Goal: Task Accomplishment & Management: Manage account settings

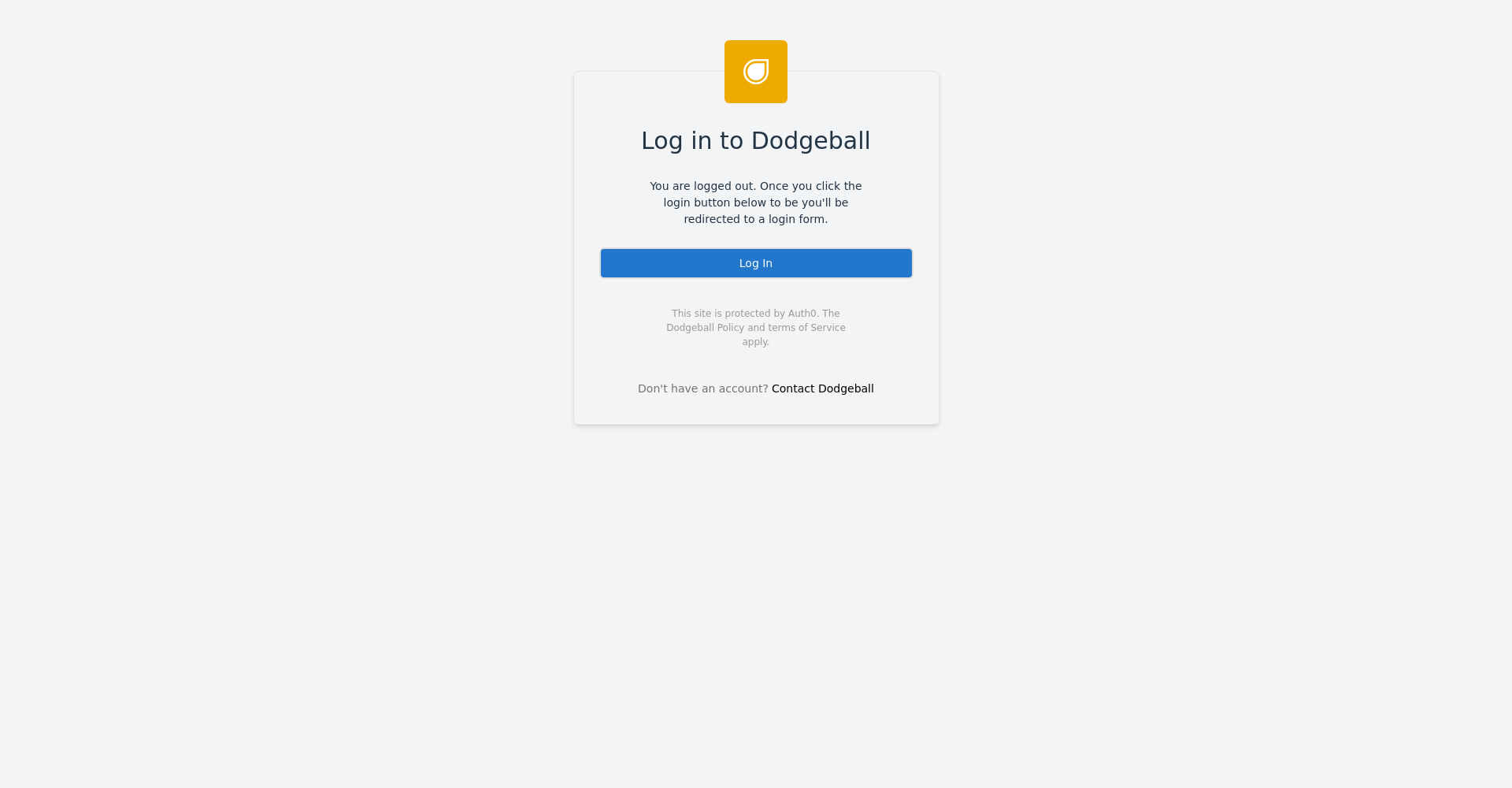
click at [777, 262] on div "Log In" at bounding box center [756, 262] width 315 height 31
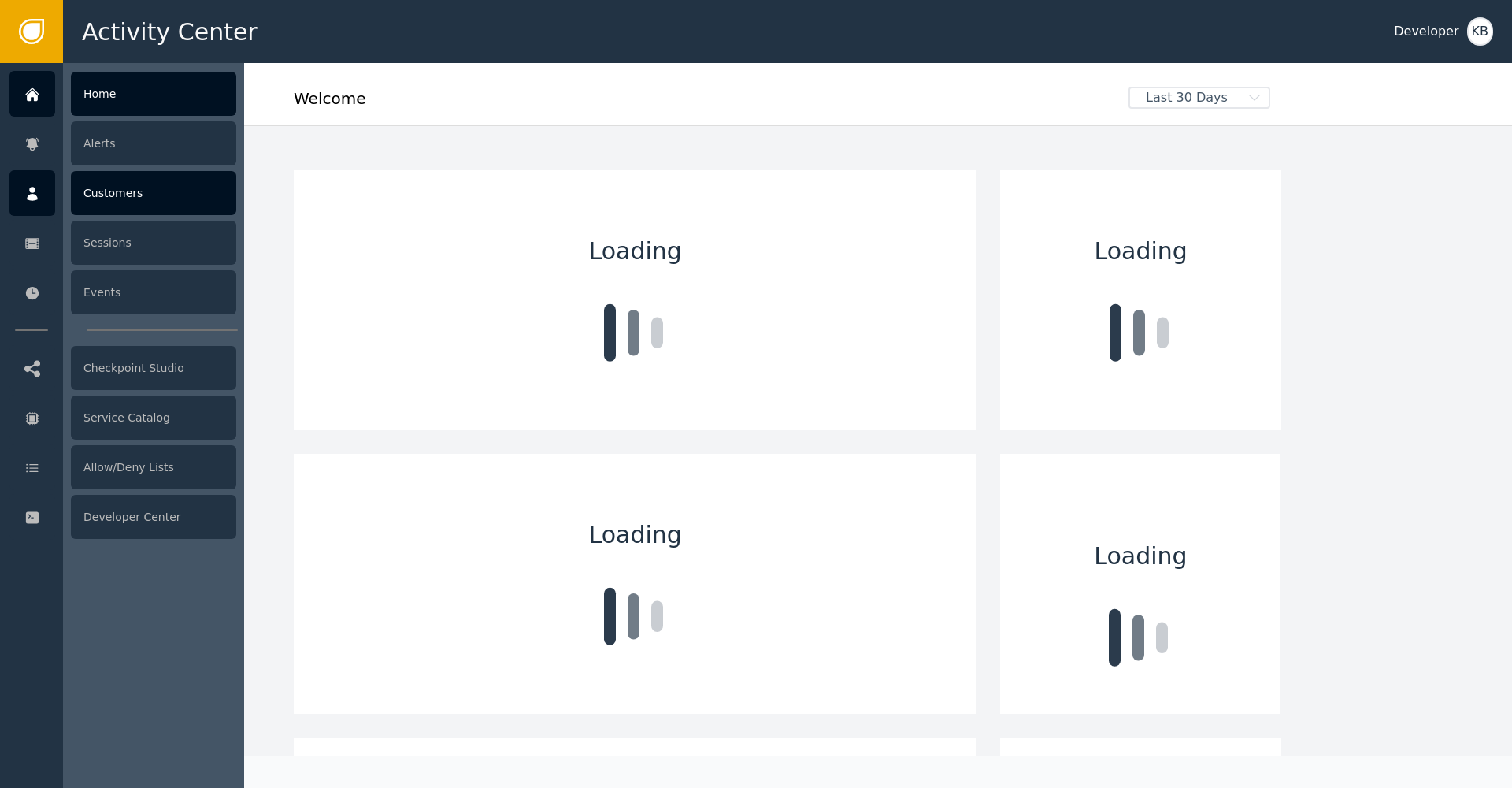
click at [43, 198] on div at bounding box center [32, 193] width 45 height 45
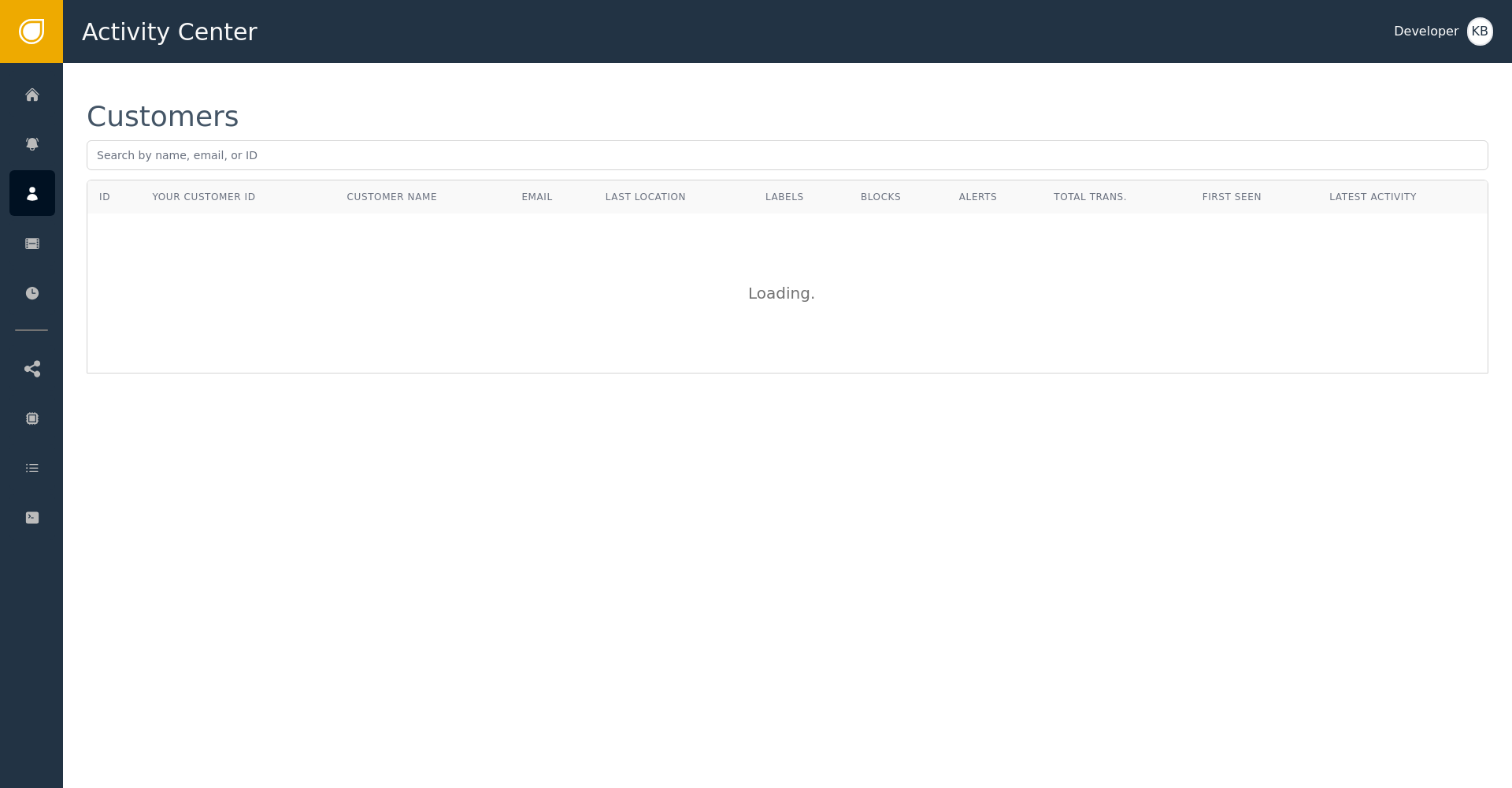
click at [337, 172] on div "Customers" at bounding box center [787, 141] width 1402 height 78
click at [336, 159] on input "text" at bounding box center [787, 155] width 1402 height 30
paste input "[EMAIL_ADDRESS][DOMAIN_NAME]"
type input "[EMAIL_ADDRESS][DOMAIN_NAME]"
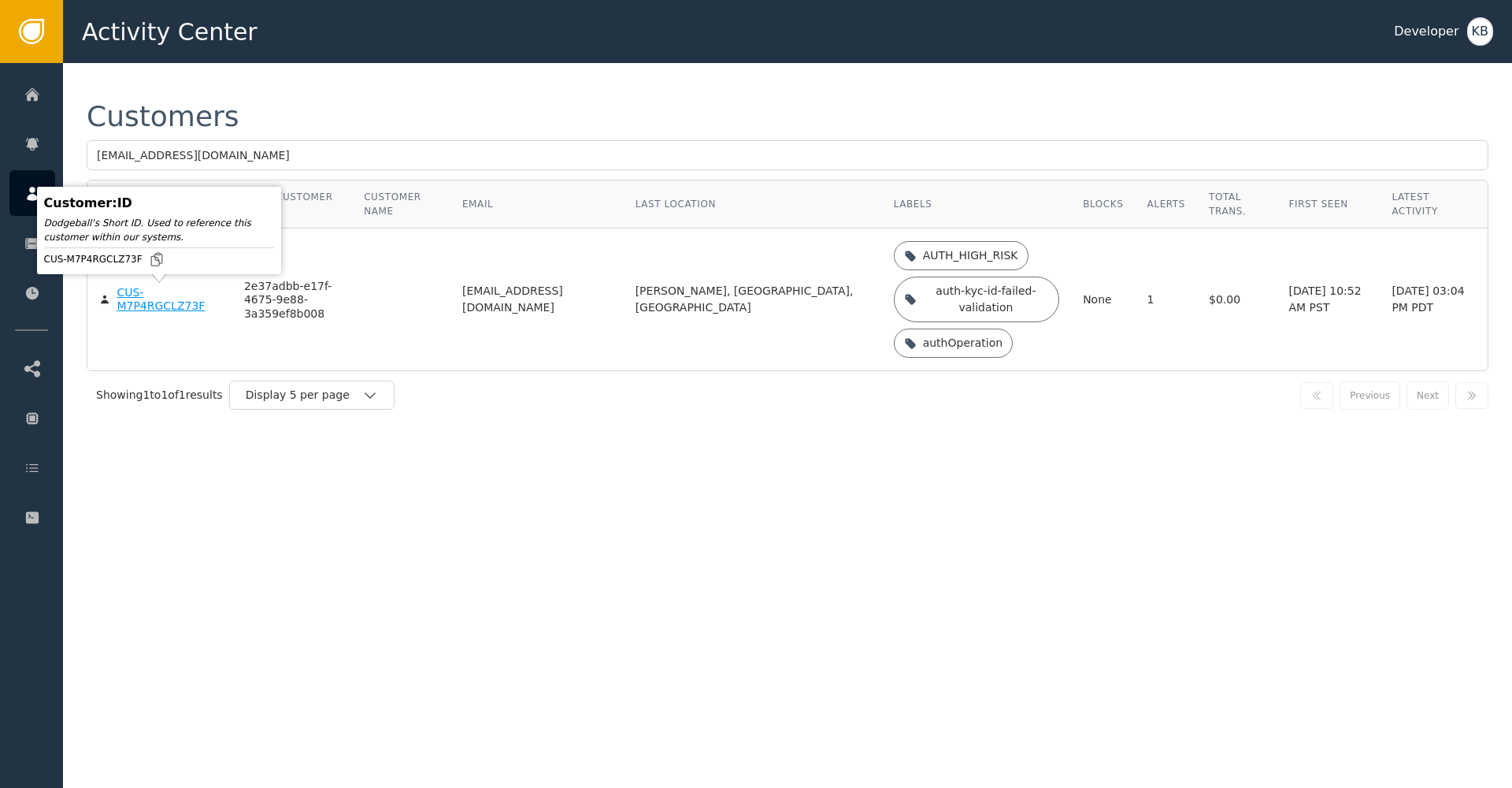
click at [128, 299] on div "CUS-M7P4RGCLZ73F" at bounding box center [168, 300] width 103 height 28
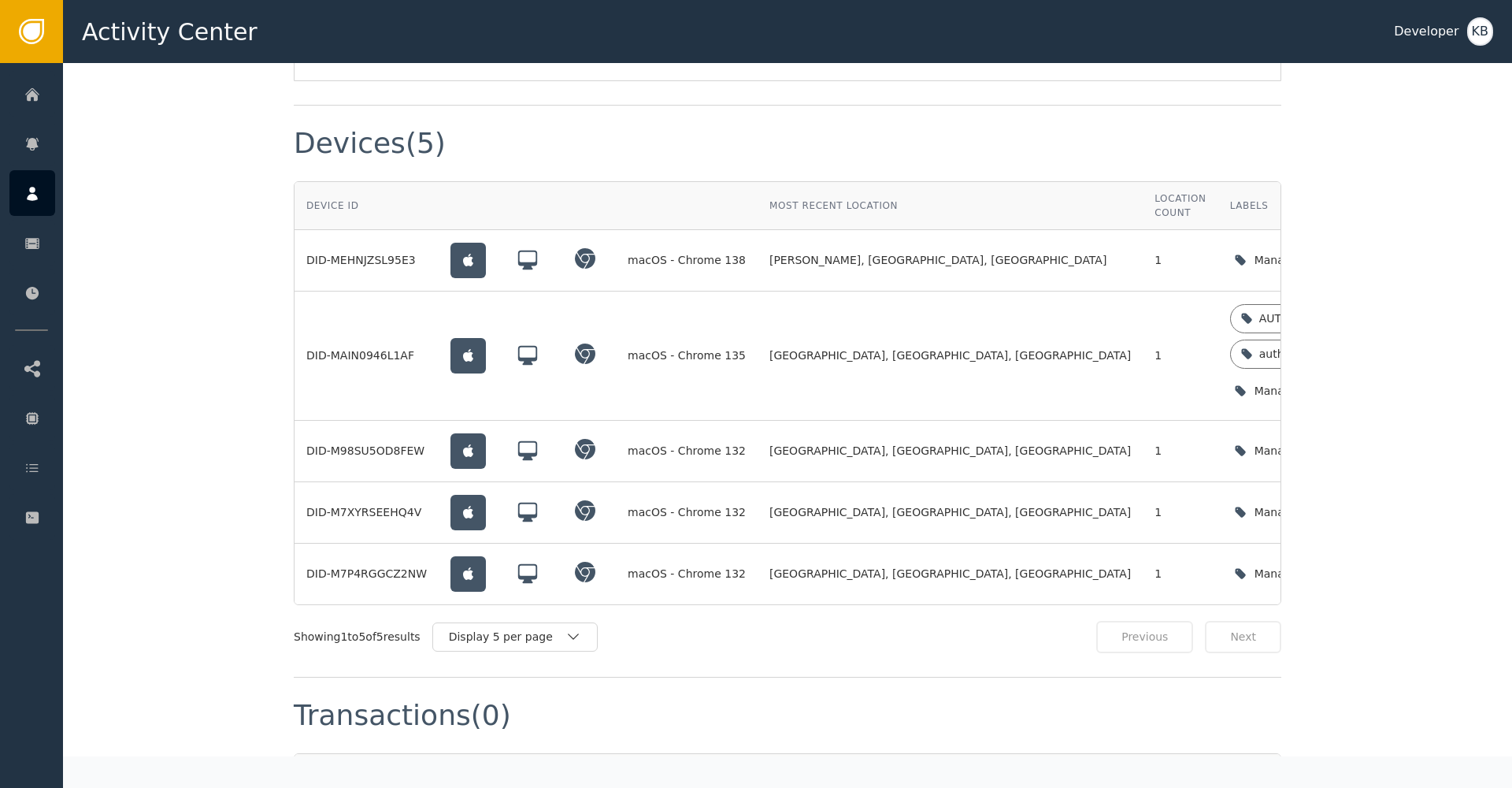
scroll to position [1204, 0]
click at [1230, 373] on div "Manage device labels" at bounding box center [1317, 390] width 176 height 32
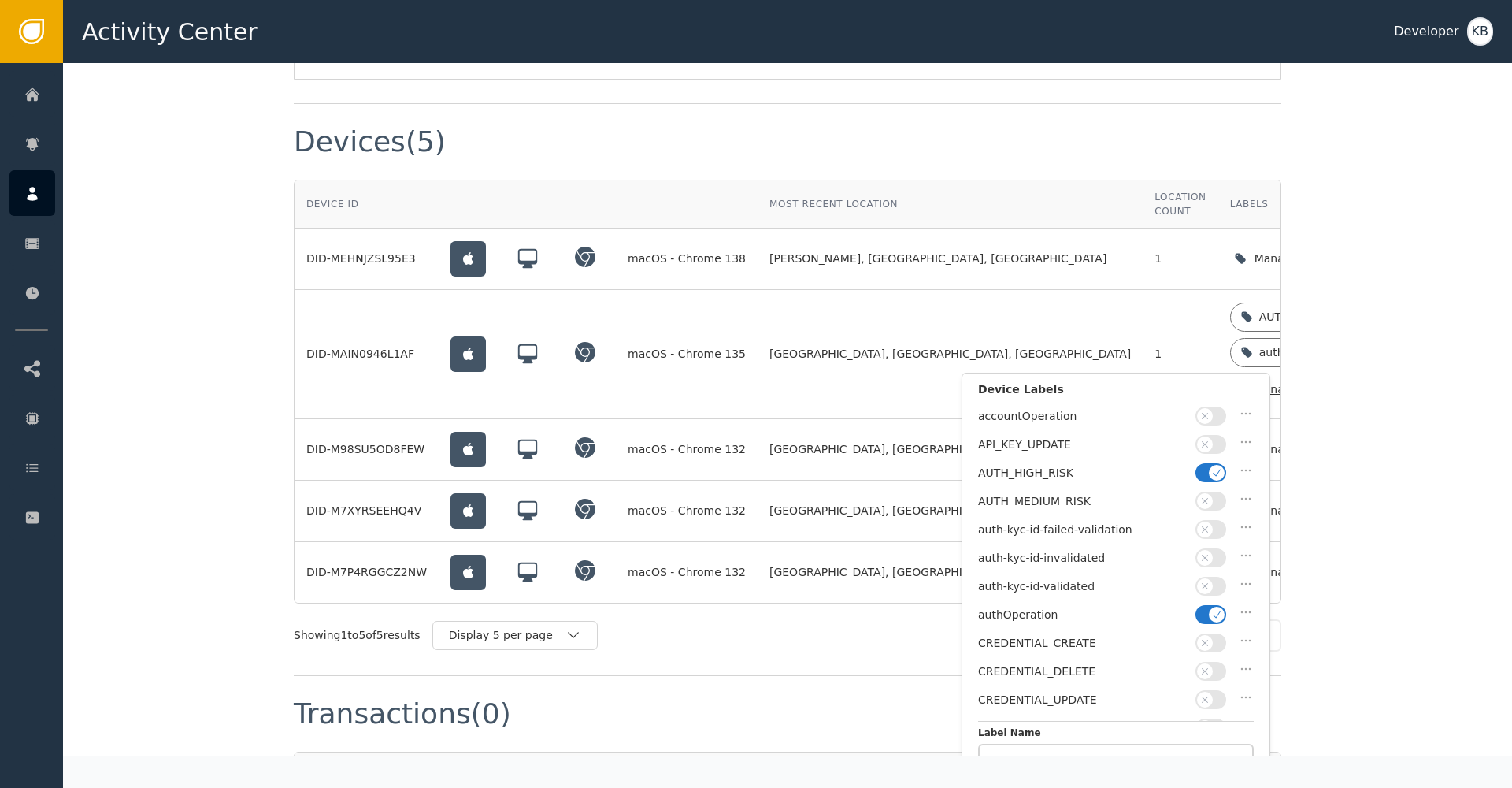
drag, startPoint x: 1213, startPoint y: 606, endPoint x: 1212, endPoint y: 584, distance: 22.0
click at [1213, 609] on icon "button" at bounding box center [1216, 614] width 11 height 11
drag, startPoint x: 1212, startPoint y: 579, endPoint x: 1193, endPoint y: 517, distance: 64.8
click at [1211, 579] on span "button" at bounding box center [1205, 587] width 16 height 16
click at [1210, 475] on span "button" at bounding box center [1216, 472] width 16 height 16
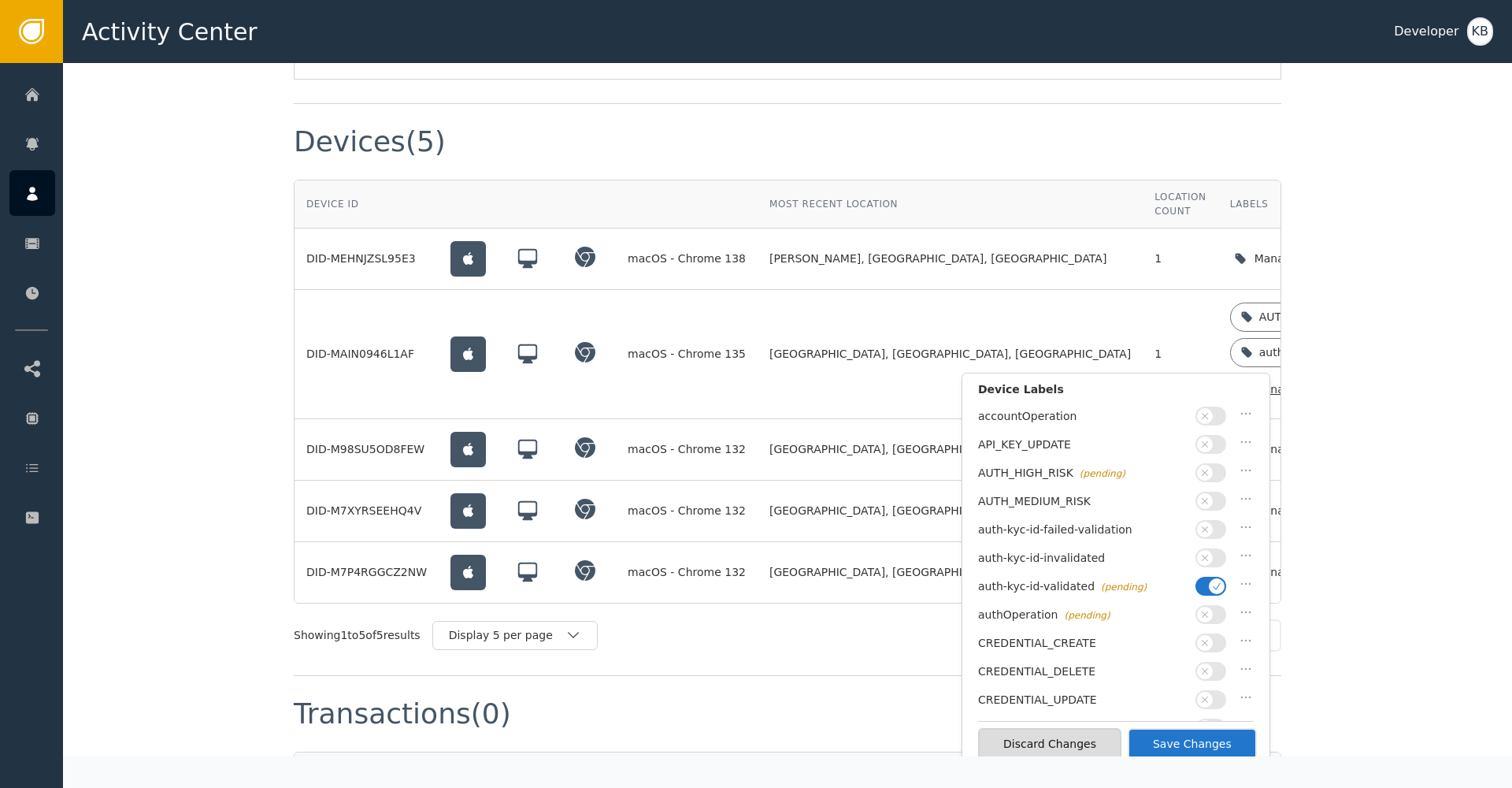
scroll to position [132, 0]
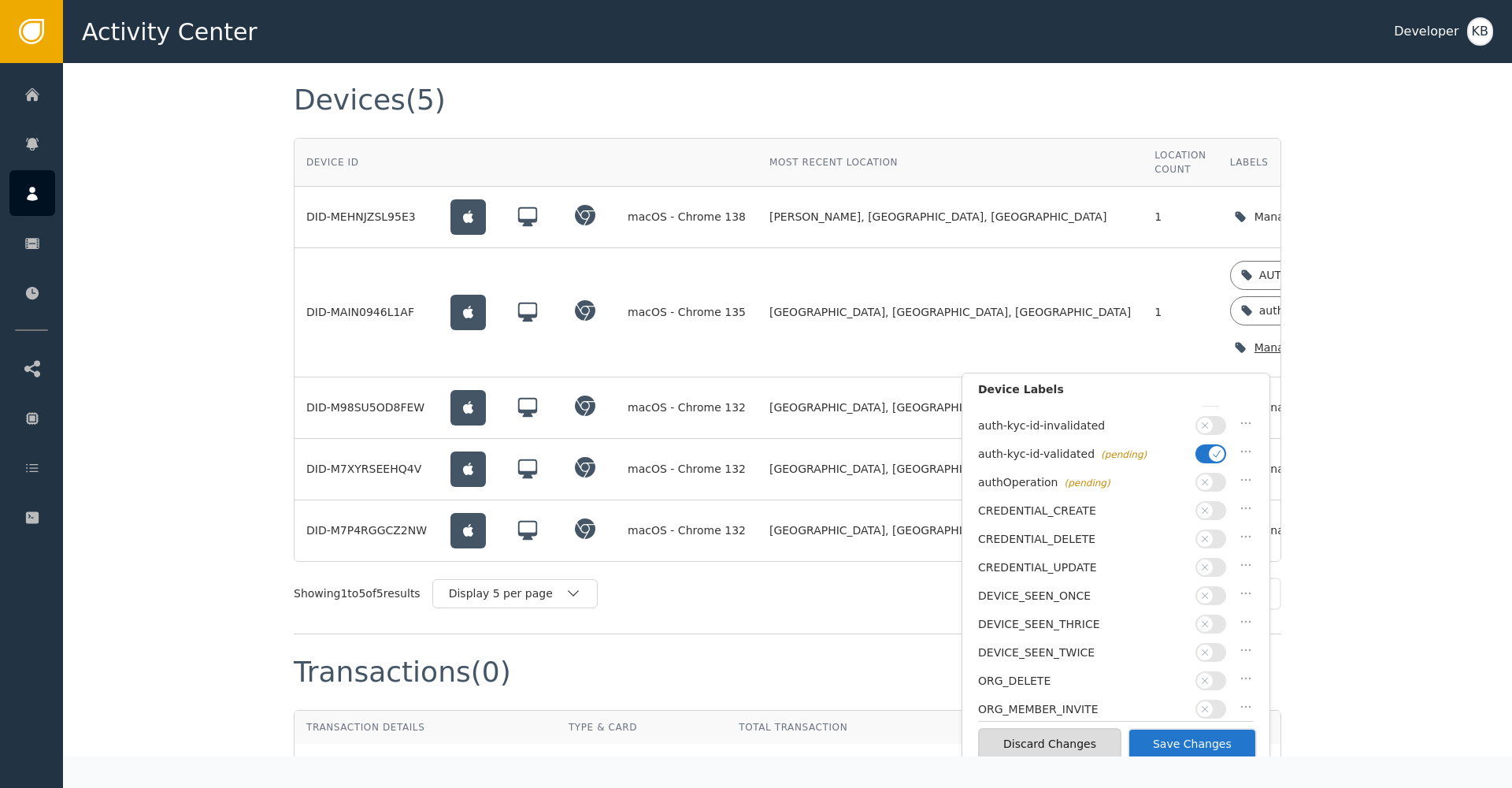
click at [1214, 448] on icon "button" at bounding box center [1216, 454] width 11 height 11
click at [1214, 447] on button "button" at bounding box center [1210, 453] width 30 height 19
click at [1201, 740] on button "Save Changes" at bounding box center [1191, 743] width 129 height 32
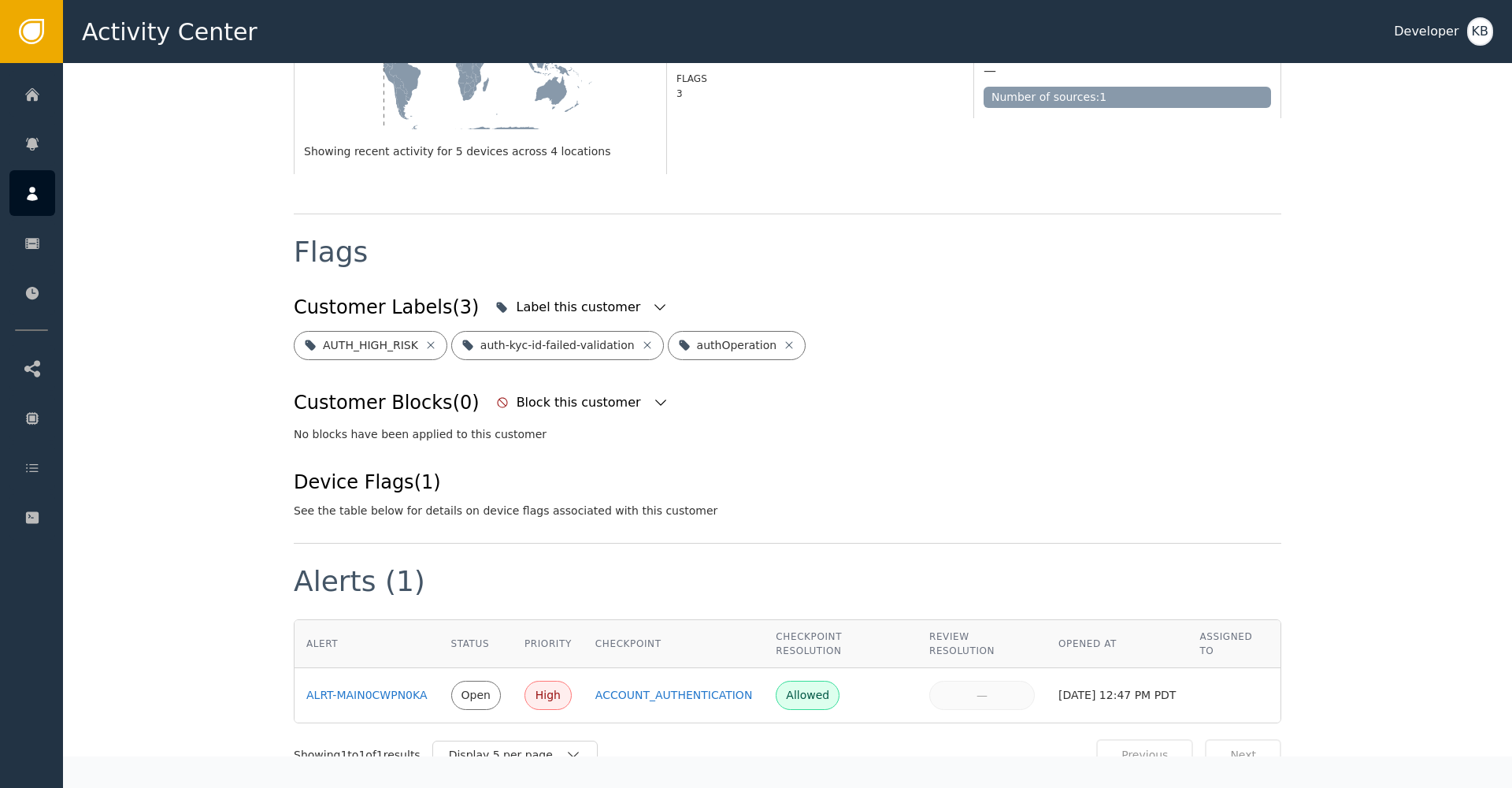
scroll to position [471, 0]
click at [609, 291] on div "Label this customer" at bounding box center [581, 308] width 180 height 35
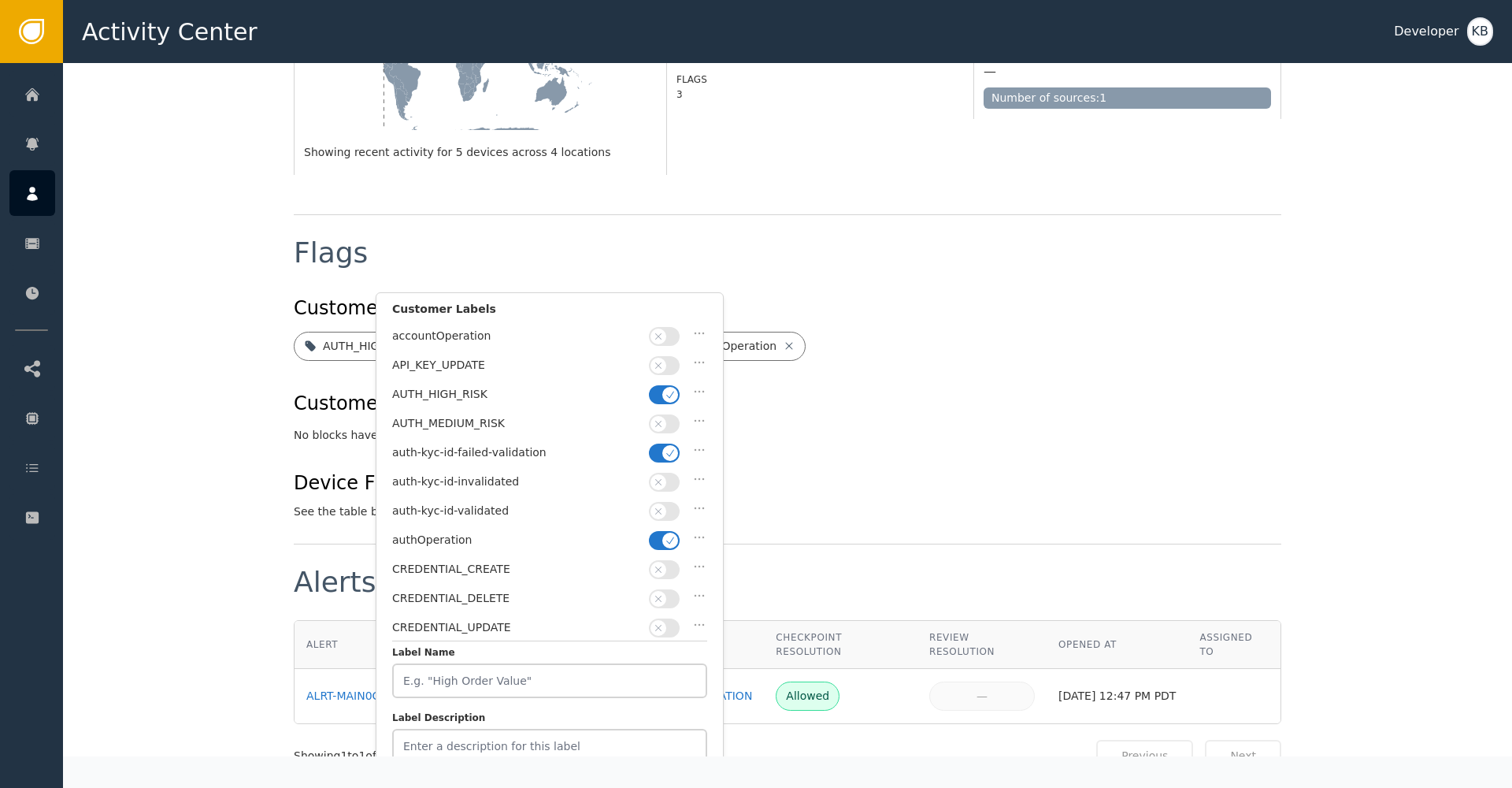
drag, startPoint x: 662, startPoint y: 536, endPoint x: 663, endPoint y: 504, distance: 32.0
click at [662, 536] on span "button" at bounding box center [670, 540] width 16 height 16
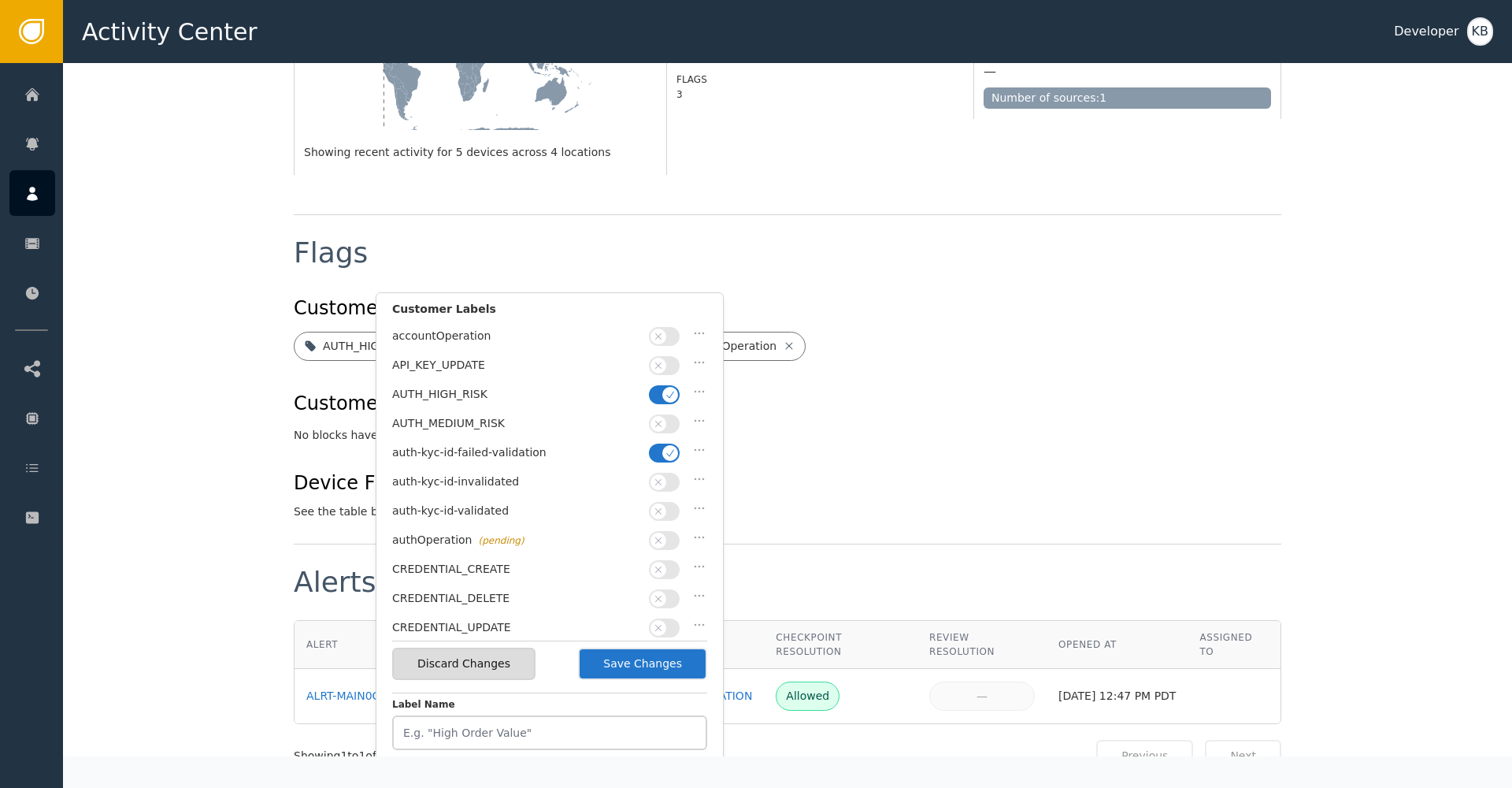
drag, startPoint x: 663, startPoint y: 502, endPoint x: 662, endPoint y: 478, distance: 24.0
click at [663, 505] on icon "button" at bounding box center [658, 511] width 11 height 11
click at [664, 443] on button "button" at bounding box center [664, 452] width 30 height 19
click at [670, 391] on icon "button" at bounding box center [670, 395] width 11 height 11
click at [643, 662] on button "Save Changes" at bounding box center [642, 663] width 129 height 32
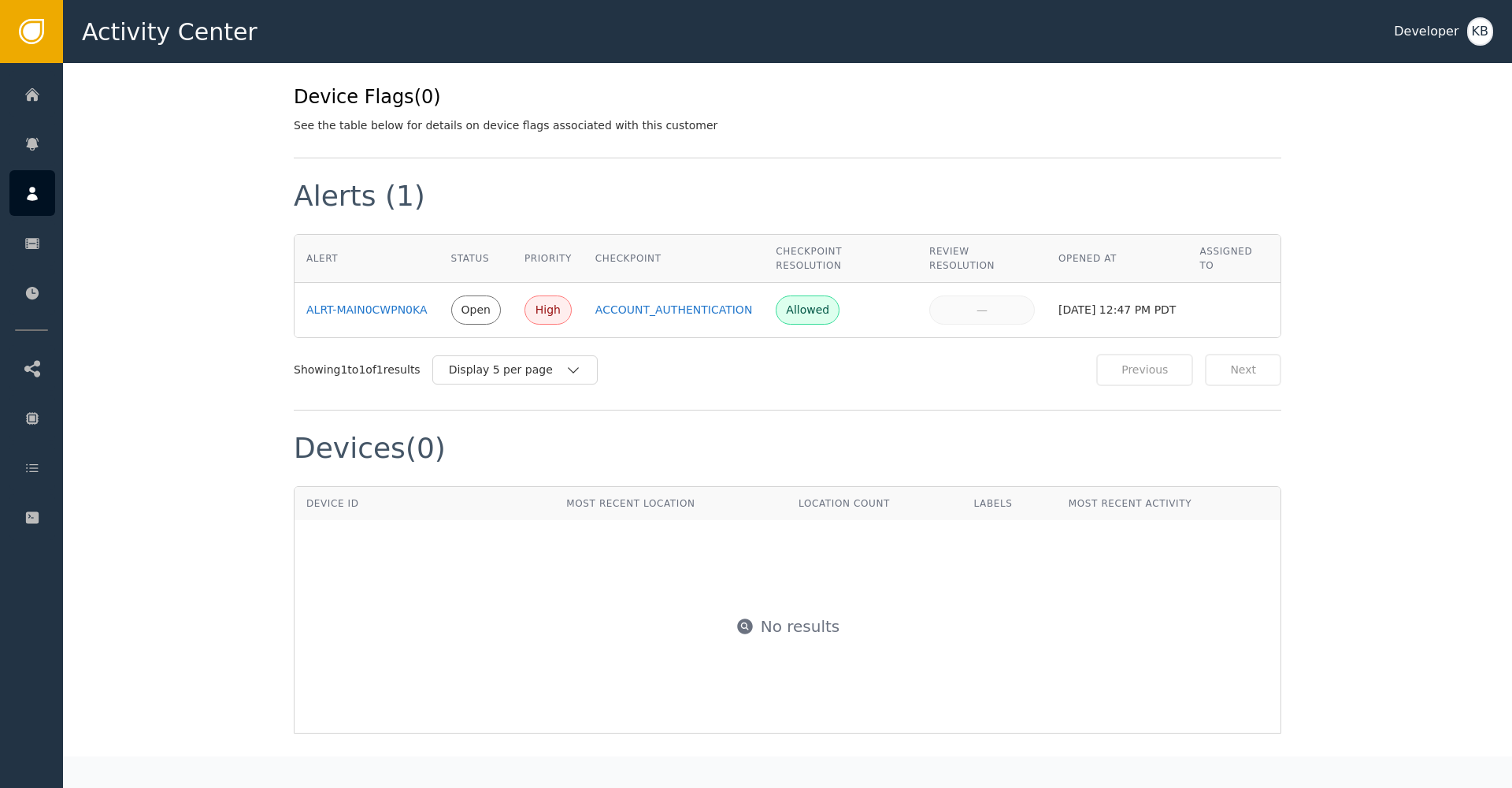
scroll to position [1219, 0]
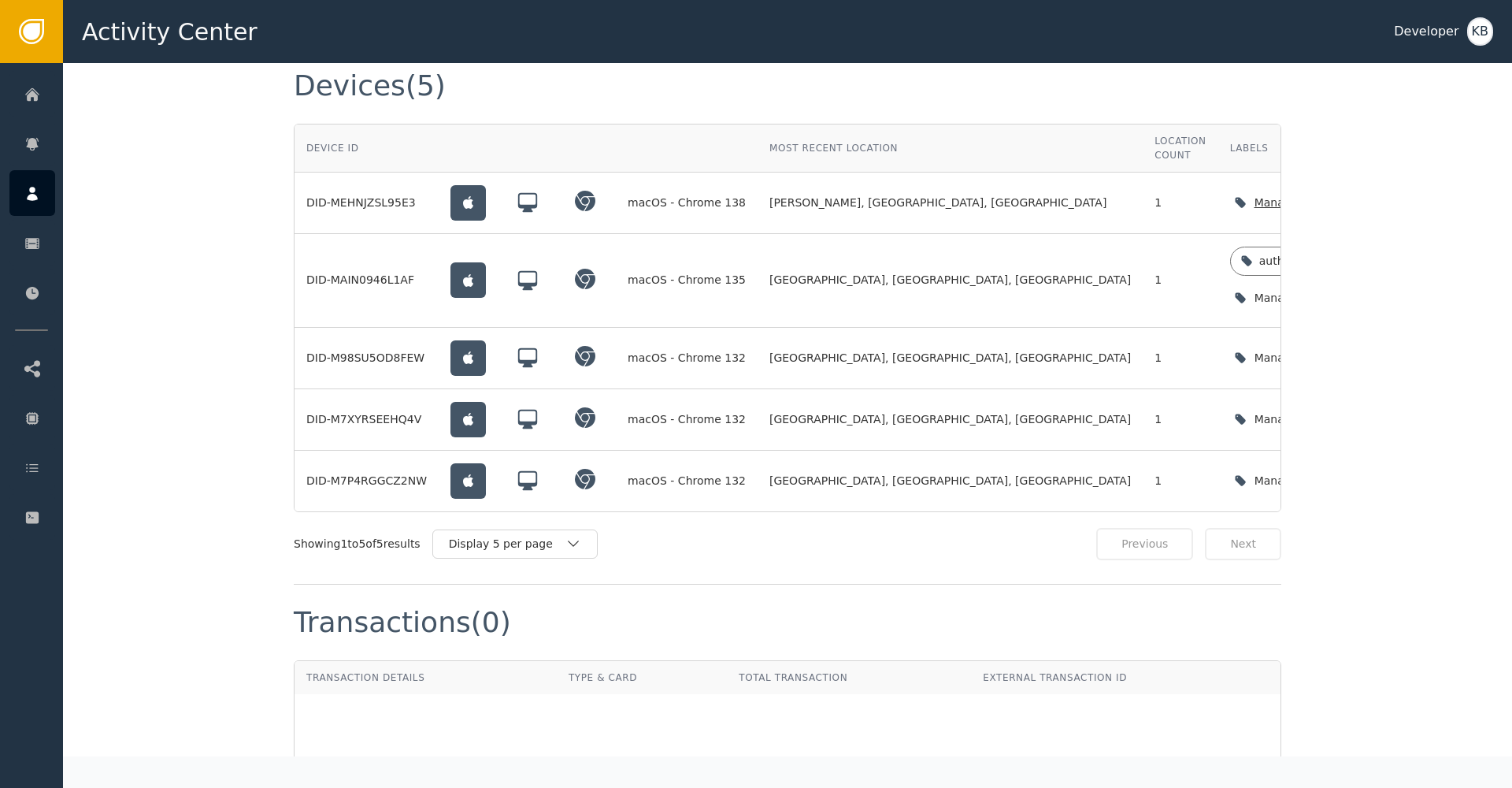
click at [1385, 194] on icon "button" at bounding box center [1393, 202] width 16 height 16
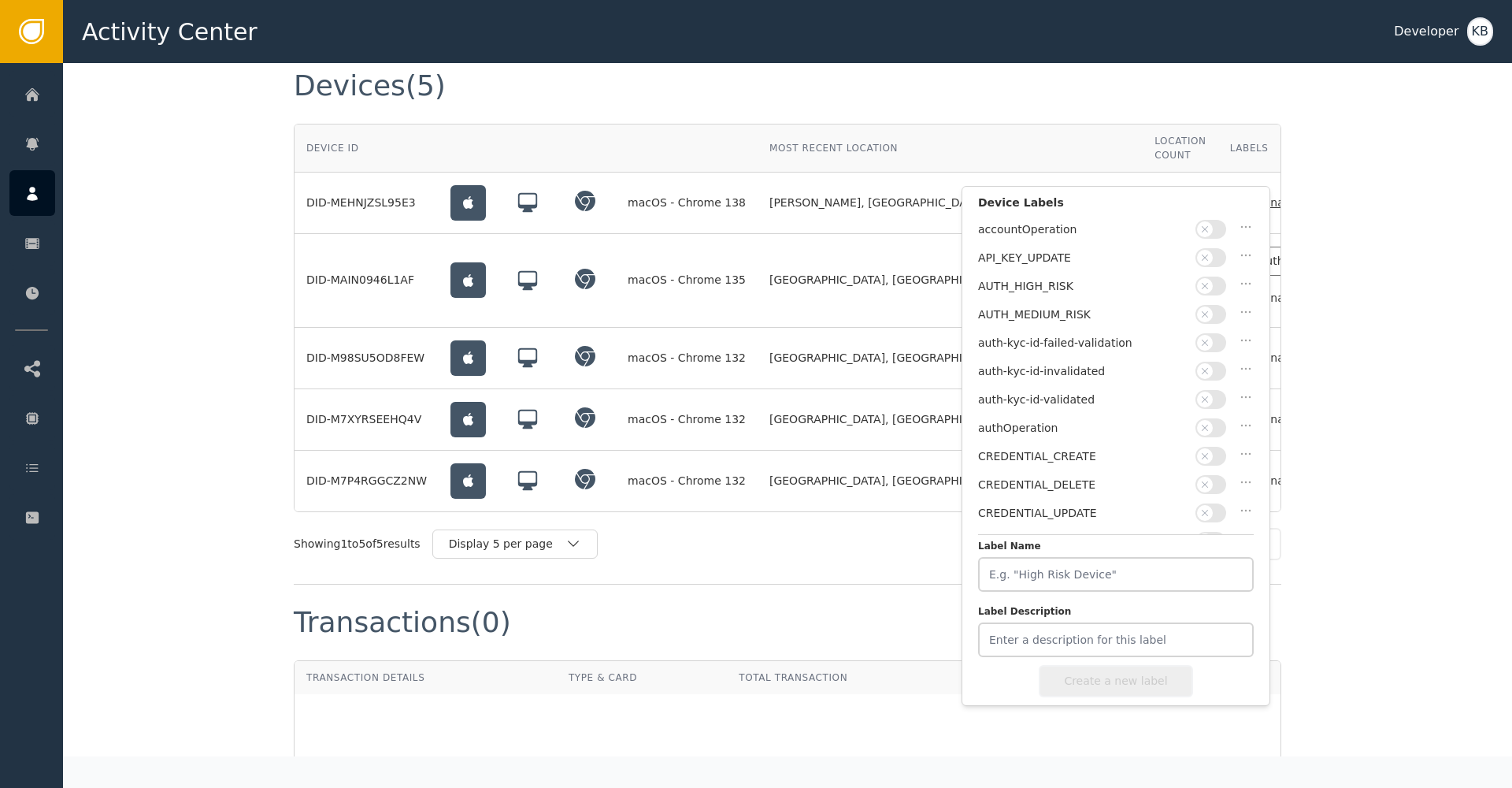
click at [1225, 397] on button "button" at bounding box center [1210, 398] width 30 height 19
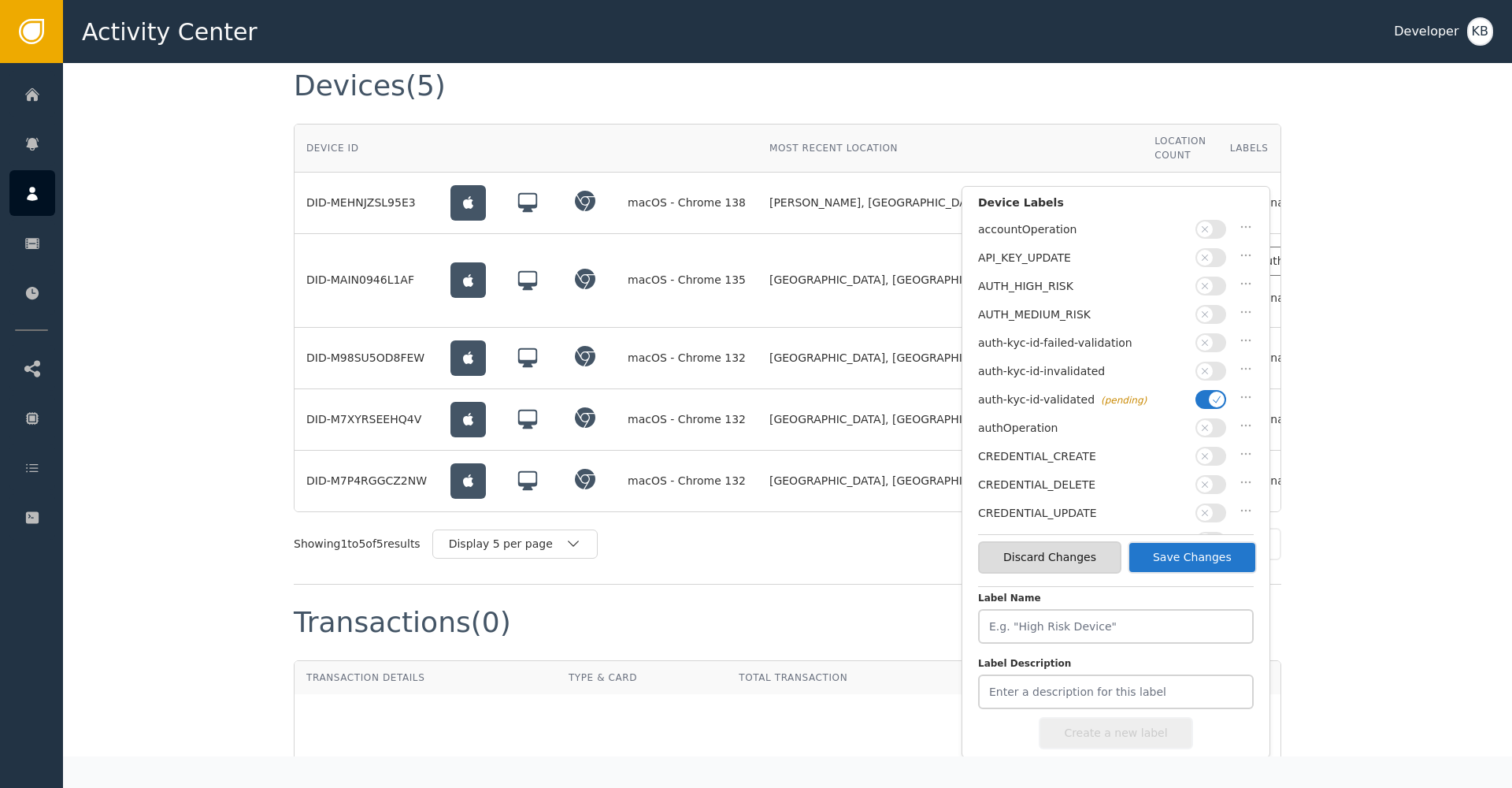
drag, startPoint x: 1213, startPoint y: 548, endPoint x: 1169, endPoint y: 505, distance: 61.5
click at [1212, 548] on button "Save Changes" at bounding box center [1191, 557] width 129 height 32
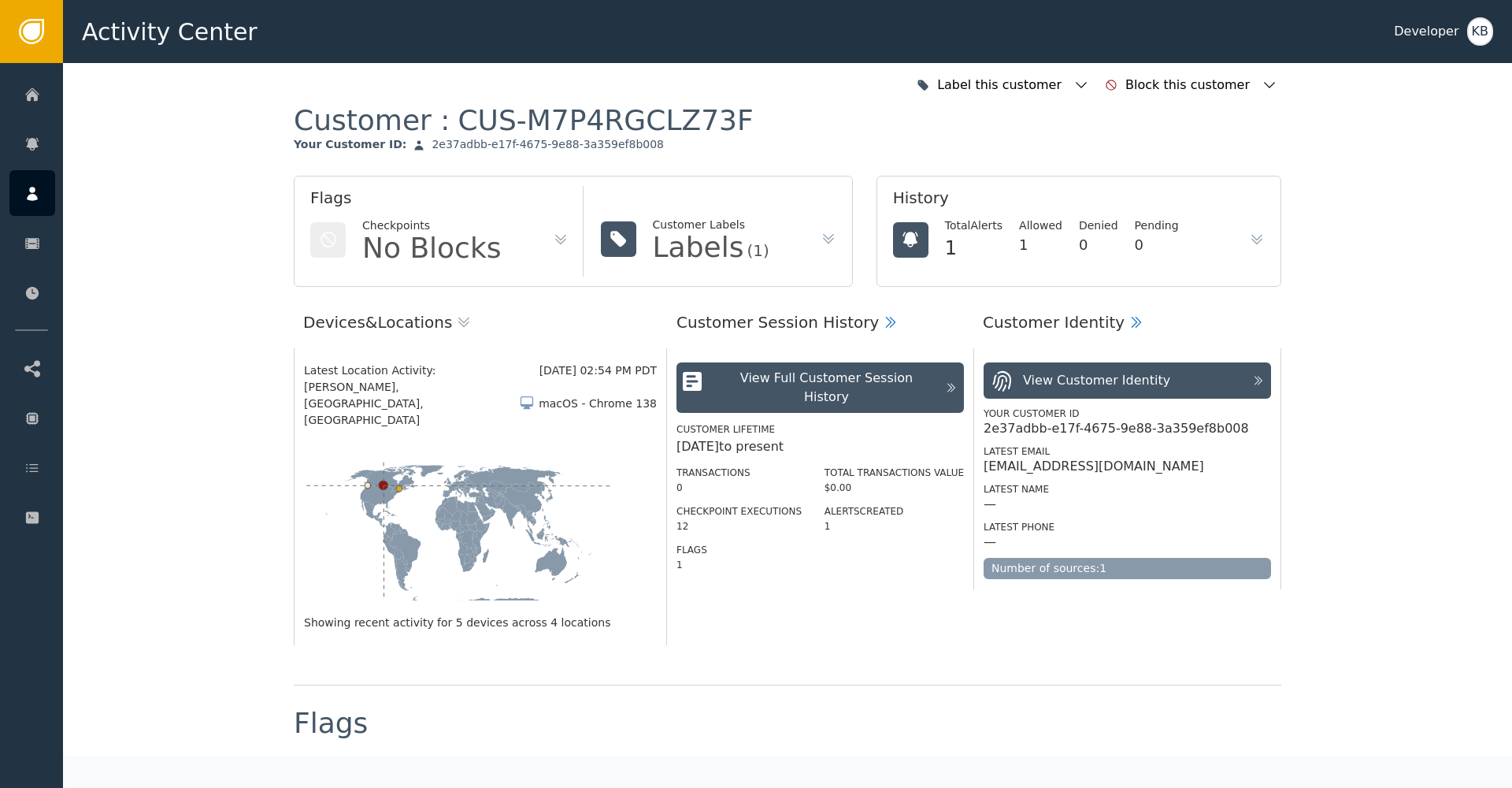
scroll to position [0, 0]
